Goal: Task Accomplishment & Management: Manage account settings

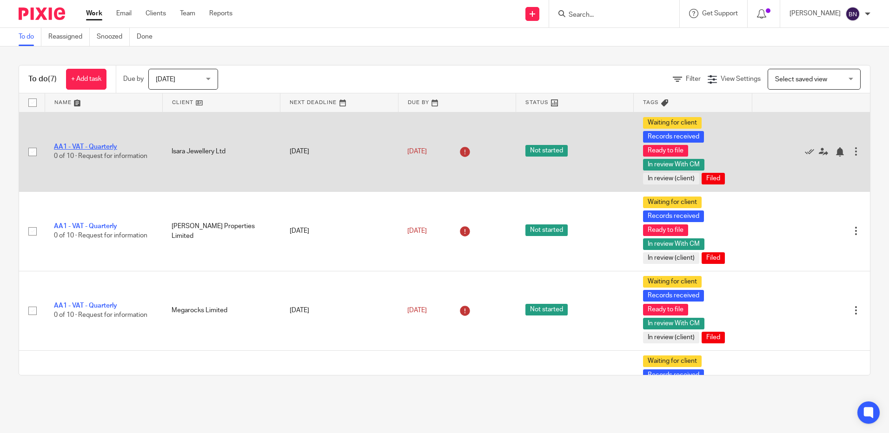
click at [87, 145] on link "AA1 - VAT - Quarterly" at bounding box center [85, 147] width 63 height 7
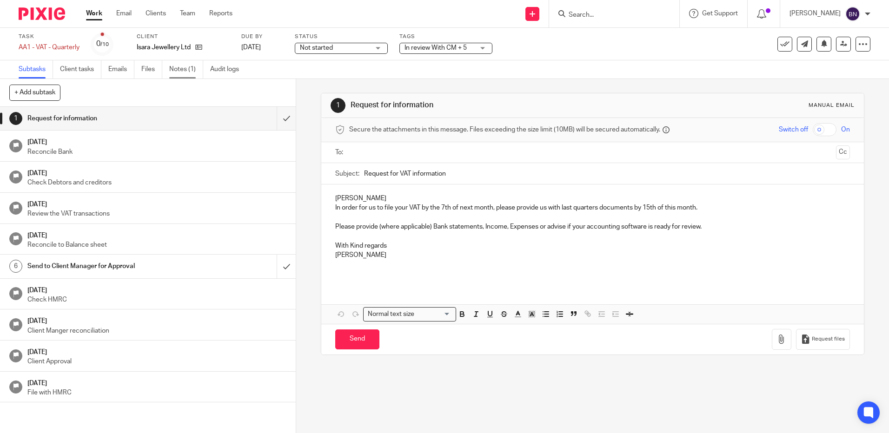
click at [188, 69] on link "Notes (1)" at bounding box center [186, 69] width 34 height 18
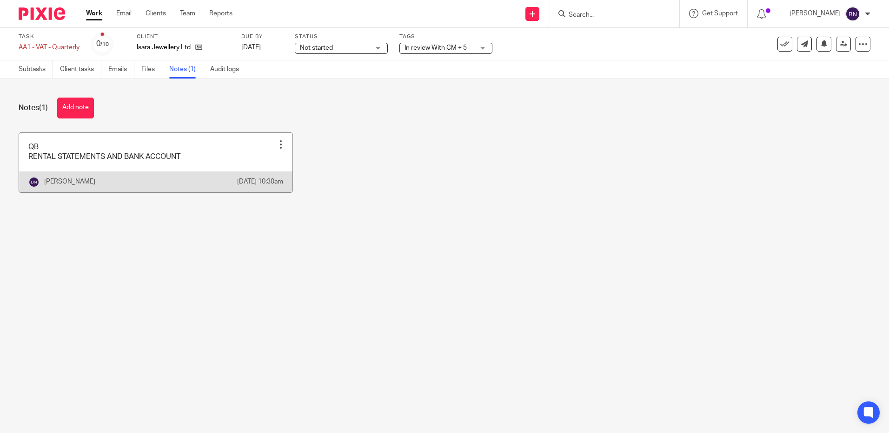
click at [279, 146] on div at bounding box center [280, 144] width 9 height 9
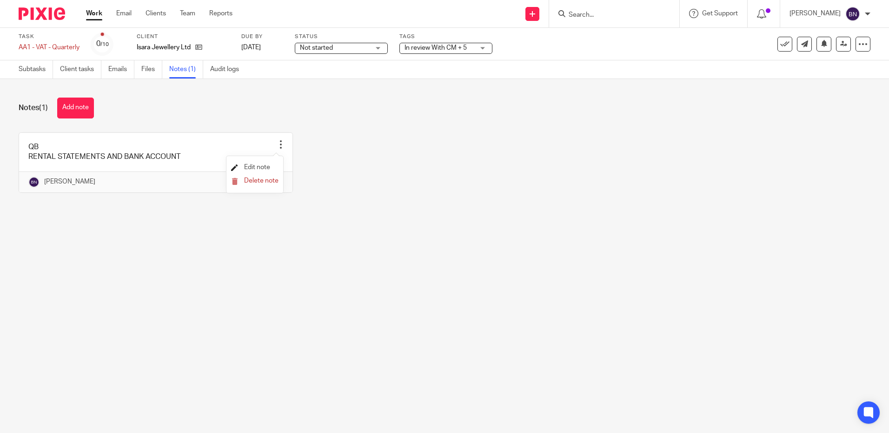
click at [251, 165] on span "Edit note" at bounding box center [257, 167] width 26 height 7
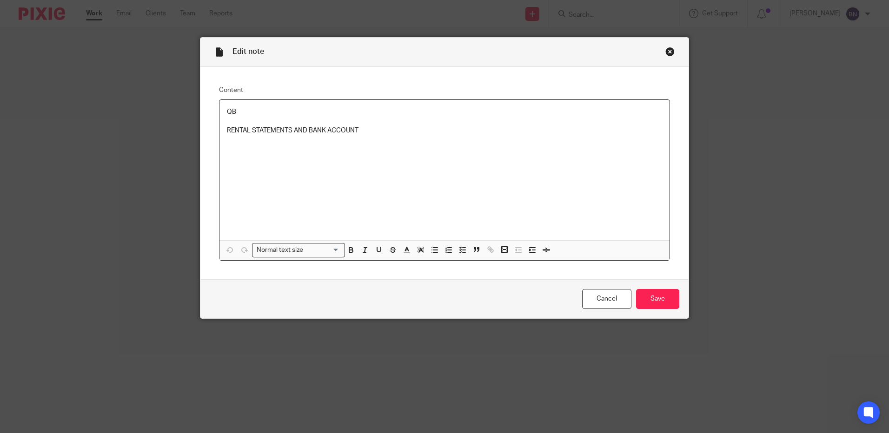
click at [261, 141] on div "QB RENTAL STATEMENTS AND BANK ACCOUNT" at bounding box center [444, 170] width 450 height 140
drag, startPoint x: 355, startPoint y: 131, endPoint x: 204, endPoint y: 131, distance: 150.7
click at [204, 131] on div "Content QB RENTAL STATEMENTS AND BANK ACCOUNT Normal text size Loading... Remov…" at bounding box center [444, 173] width 488 height 213
click at [669, 299] on input "Save" at bounding box center [657, 299] width 43 height 20
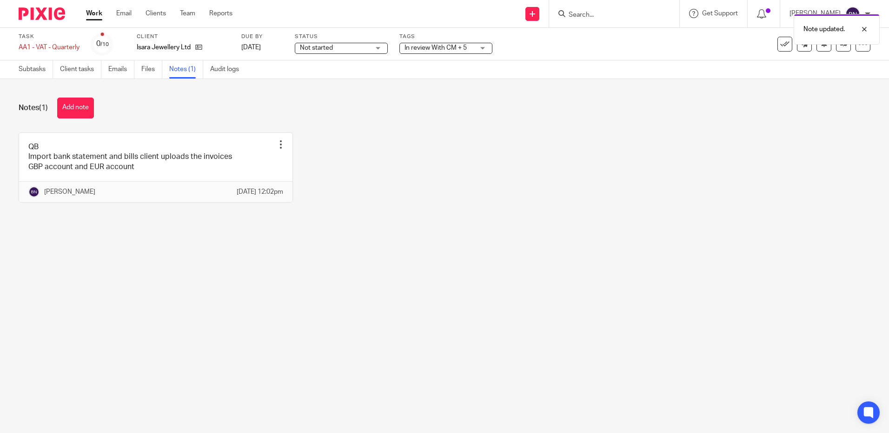
click at [482, 45] on div "In review With CM + 5" at bounding box center [445, 48] width 93 height 11
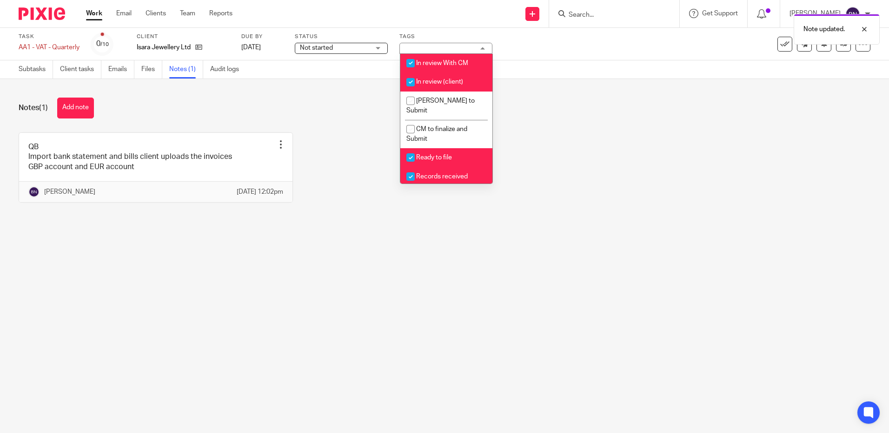
click at [409, 79] on input "checkbox" at bounding box center [411, 82] width 18 height 18
checkbox input "false"
drag, startPoint x: 413, startPoint y: 146, endPoint x: 410, endPoint y: 172, distance: 26.2
click at [413, 149] on input "checkbox" at bounding box center [411, 158] width 18 height 18
checkbox input "false"
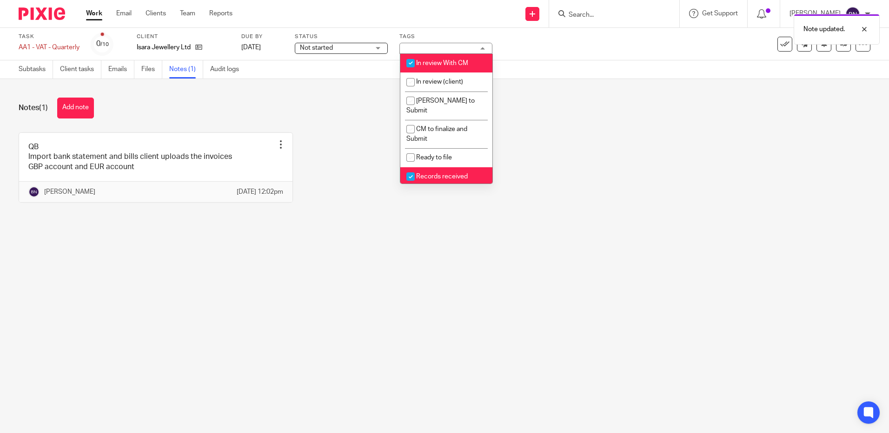
click at [411, 168] on input "checkbox" at bounding box center [411, 177] width 18 height 18
checkbox input "false"
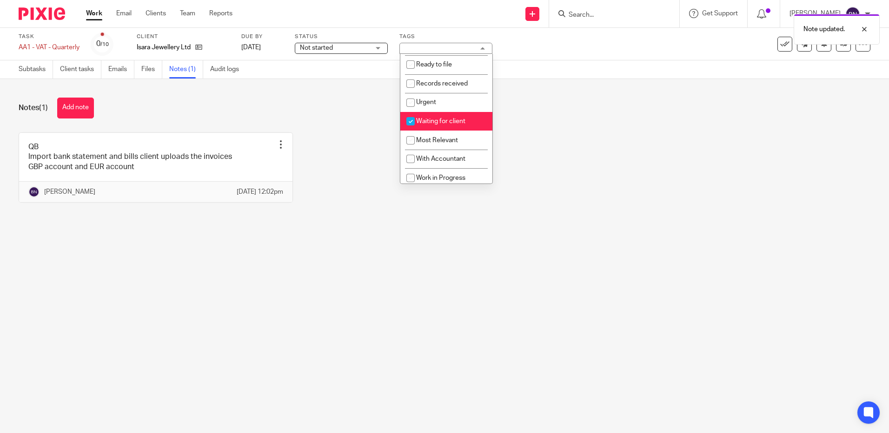
scroll to position [140, 0]
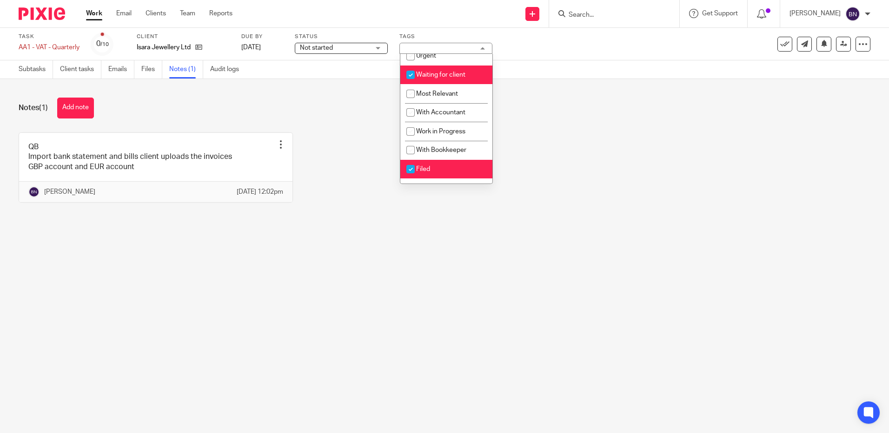
click at [412, 66] on input "checkbox" at bounding box center [411, 75] width 18 height 18
checkbox input "false"
click at [412, 160] on input "checkbox" at bounding box center [411, 169] width 18 height 18
checkbox input "false"
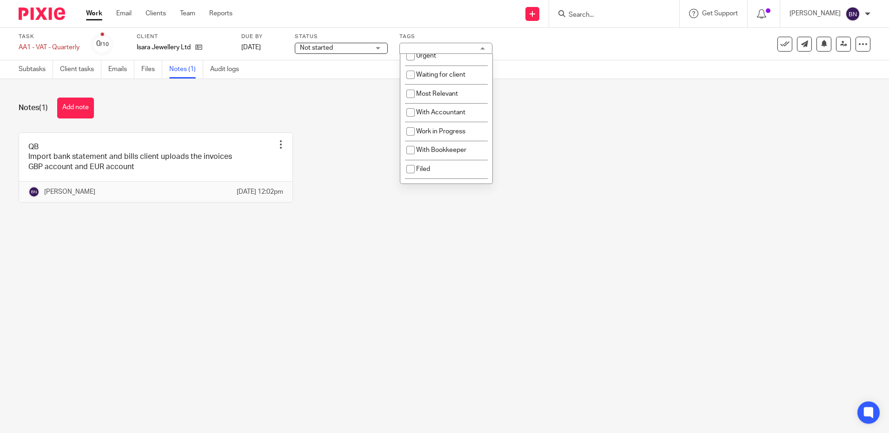
scroll to position [201, 0]
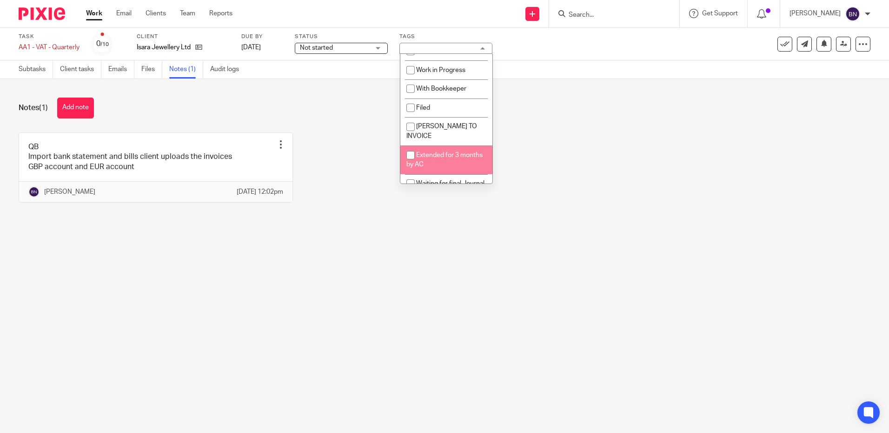
click at [751, 147] on div "QB Import bank statement and bills client uploads the invoices GBP account and …" at bounding box center [437, 175] width 866 height 84
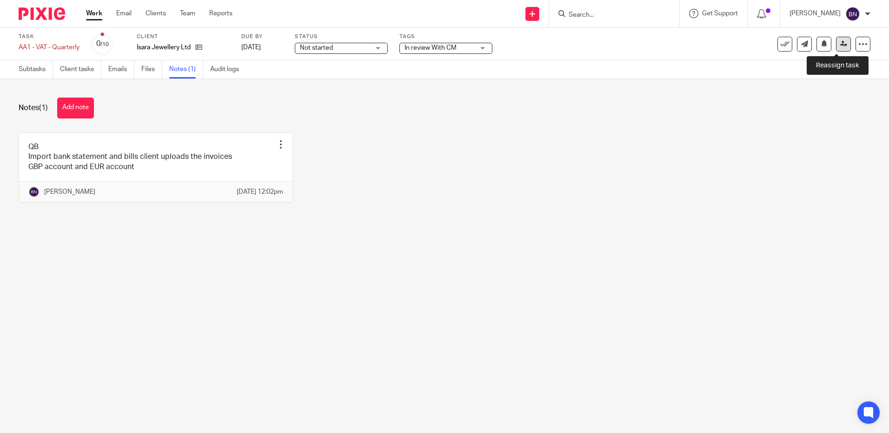
click at [840, 46] on icon at bounding box center [843, 43] width 7 height 7
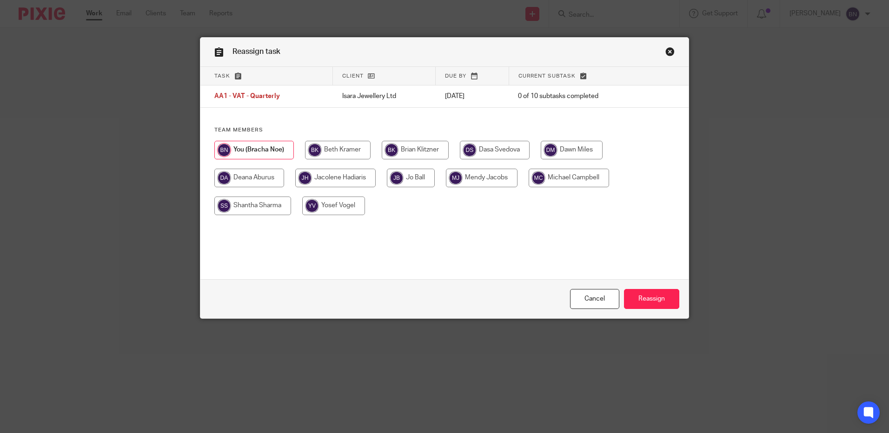
click at [399, 177] on input "radio" at bounding box center [411, 178] width 48 height 19
radio input "true"
click at [659, 300] on input "Reassign" at bounding box center [651, 299] width 55 height 20
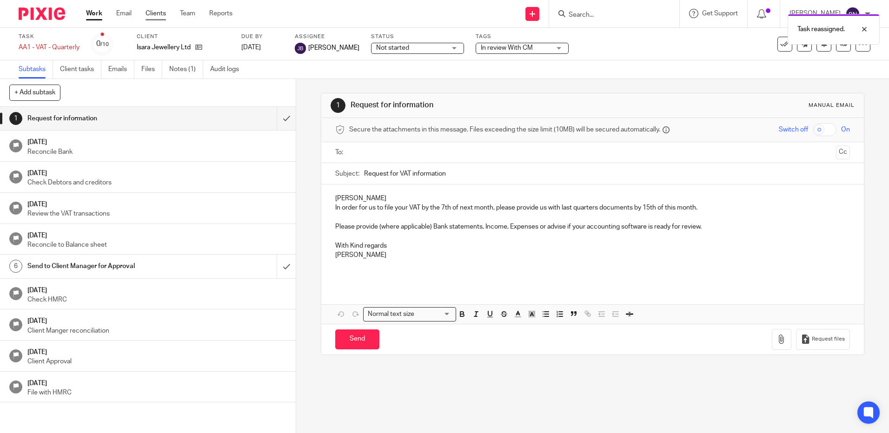
click at [153, 11] on link "Clients" at bounding box center [156, 13] width 20 height 9
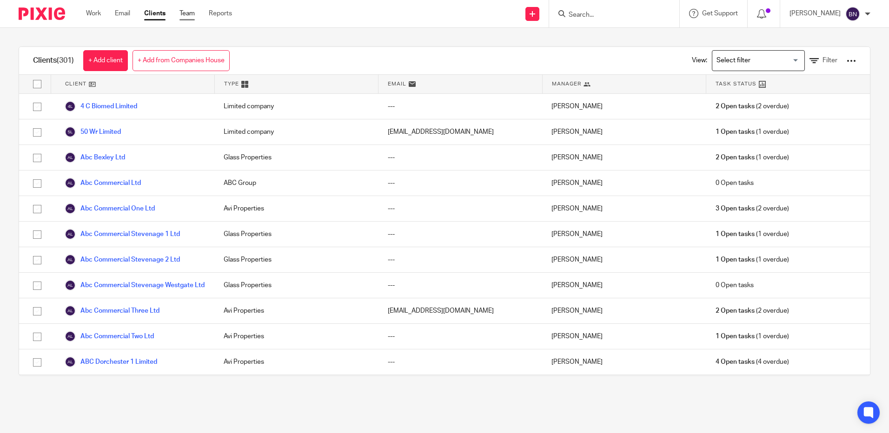
click at [188, 14] on link "Team" at bounding box center [187, 13] width 15 height 9
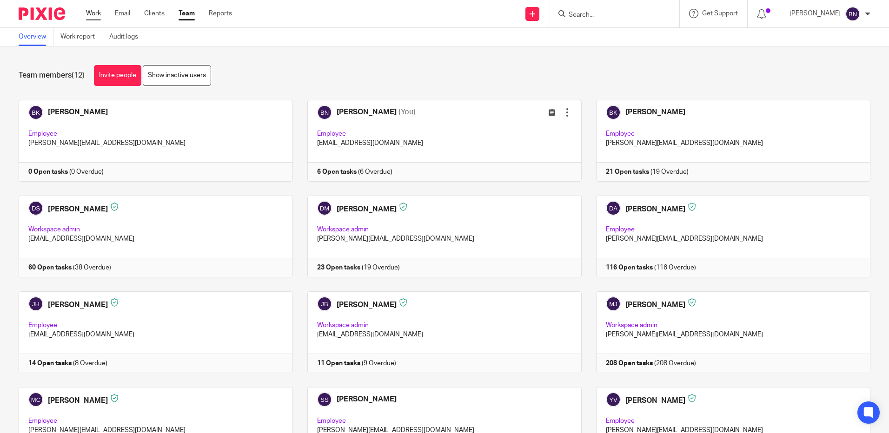
click at [93, 13] on link "Work" at bounding box center [93, 13] width 15 height 9
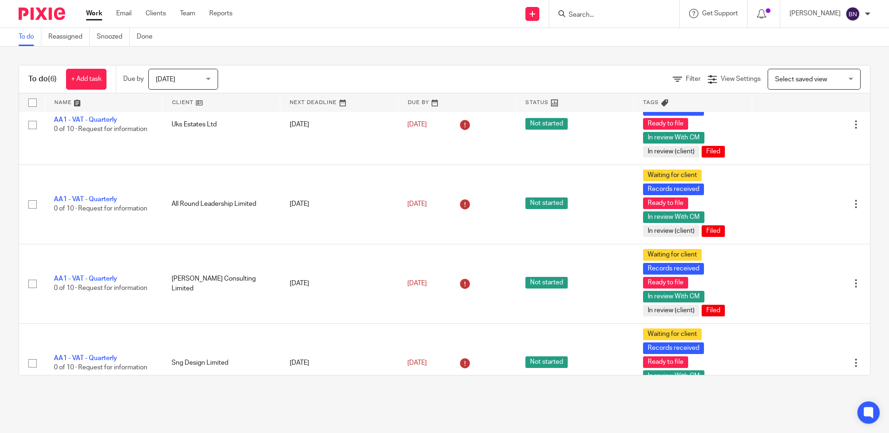
scroll to position [214, 0]
